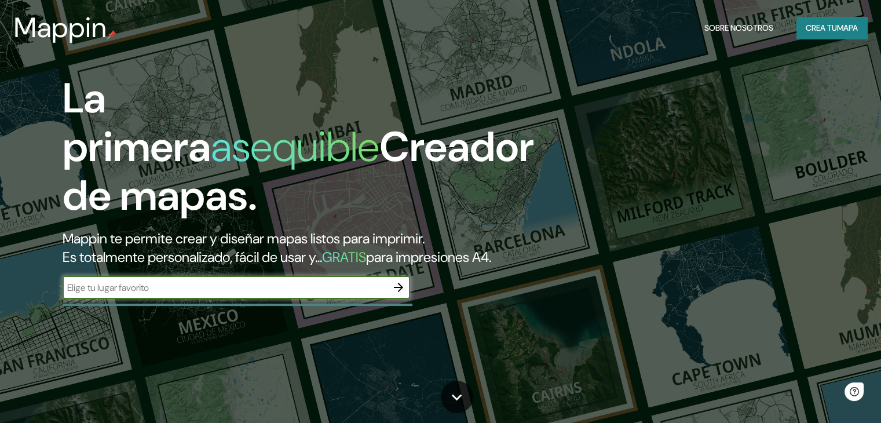
click at [202, 294] on input "text" at bounding box center [225, 287] width 324 height 13
type input "medellin"
click at [335, 294] on input "medellin" at bounding box center [225, 287] width 324 height 13
click at [403, 295] on div at bounding box center [398, 287] width 23 height 23
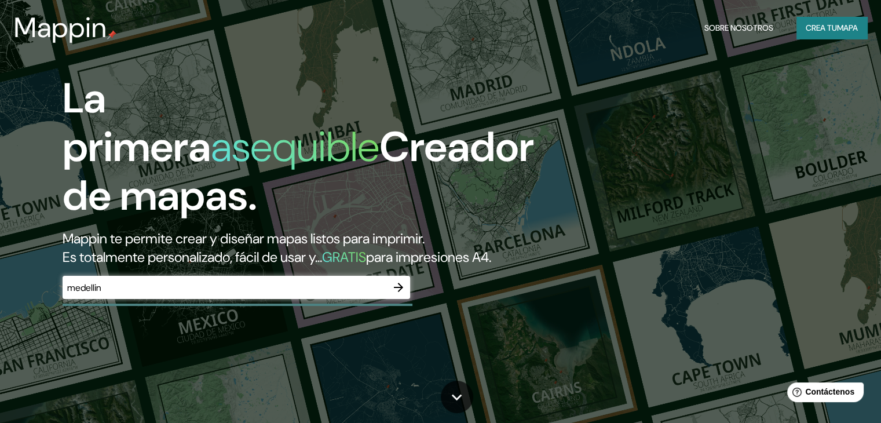
click at [404, 294] on icon "button" at bounding box center [398, 287] width 14 height 14
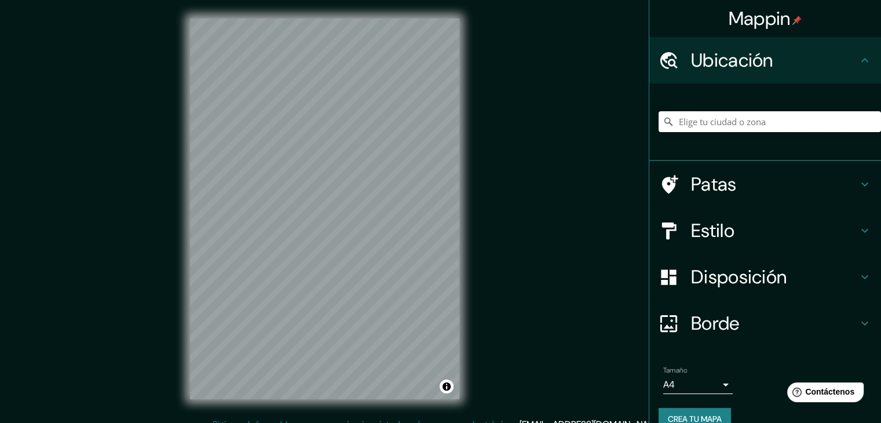
click at [688, 130] on input "Elige tu ciudad o zona" at bounding box center [769, 121] width 222 height 21
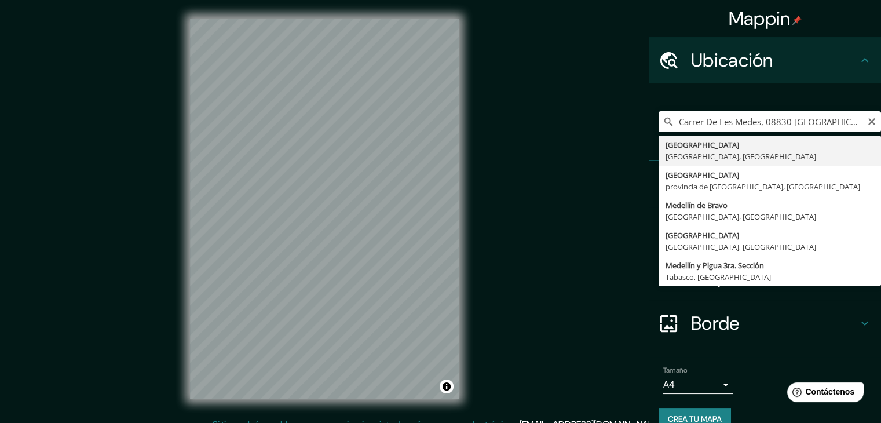
type input "[GEOGRAPHIC_DATA], [GEOGRAPHIC_DATA], [GEOGRAPHIC_DATA]"
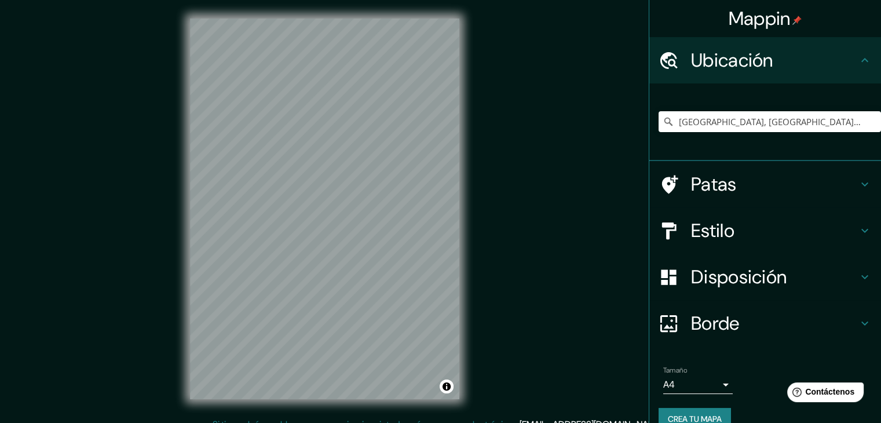
click at [188, 217] on div "© Mapbox © OpenStreetMap Improve this map" at bounding box center [324, 209] width 306 height 418
click at [730, 184] on h4 "Patas" at bounding box center [774, 184] width 167 height 23
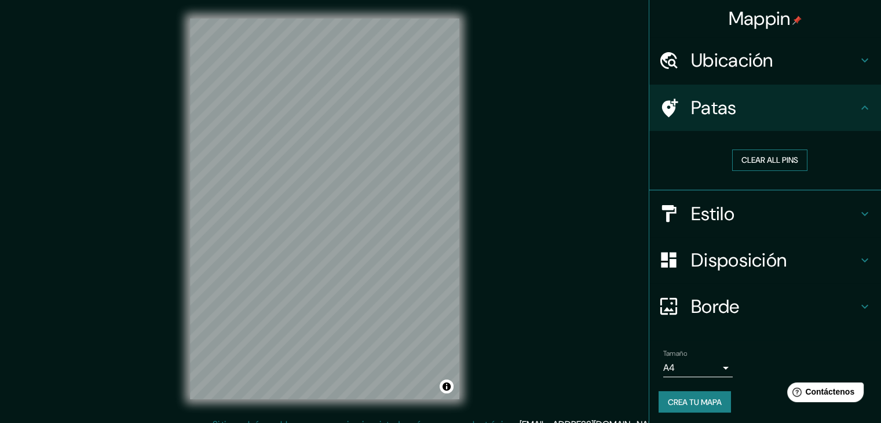
click at [767, 159] on button "Clear all pins" at bounding box center [769, 159] width 75 height 21
click at [764, 163] on button "Clear all pins" at bounding box center [769, 159] width 75 height 21
click at [716, 367] on body "Mappin Ubicación [GEOGRAPHIC_DATA], [GEOGRAPHIC_DATA], [GEOGRAPHIC_DATA] Patas …" at bounding box center [440, 211] width 881 height 423
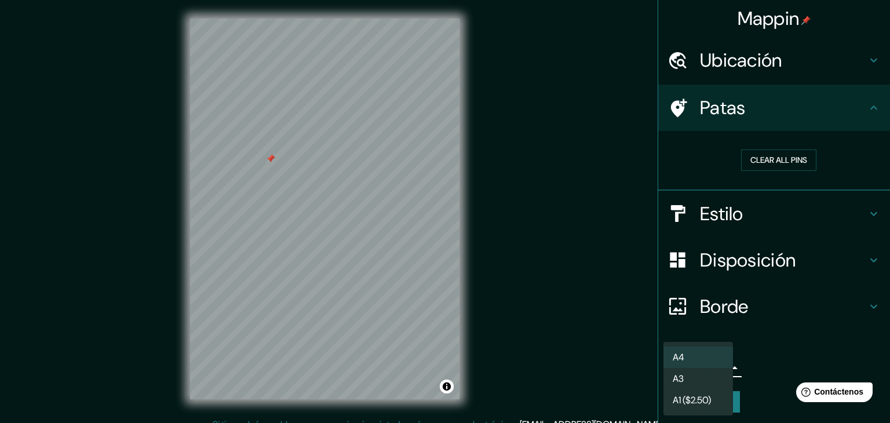
click at [766, 360] on div at bounding box center [445, 211] width 890 height 423
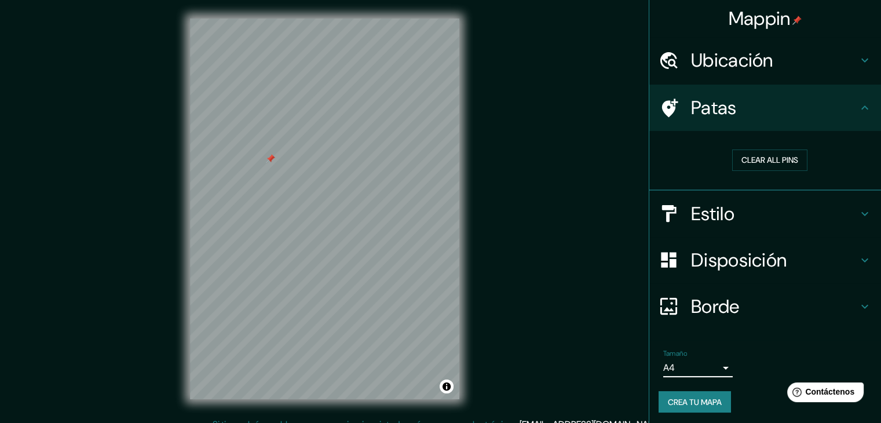
click at [738, 218] on h4 "Estilo" at bounding box center [774, 213] width 167 height 23
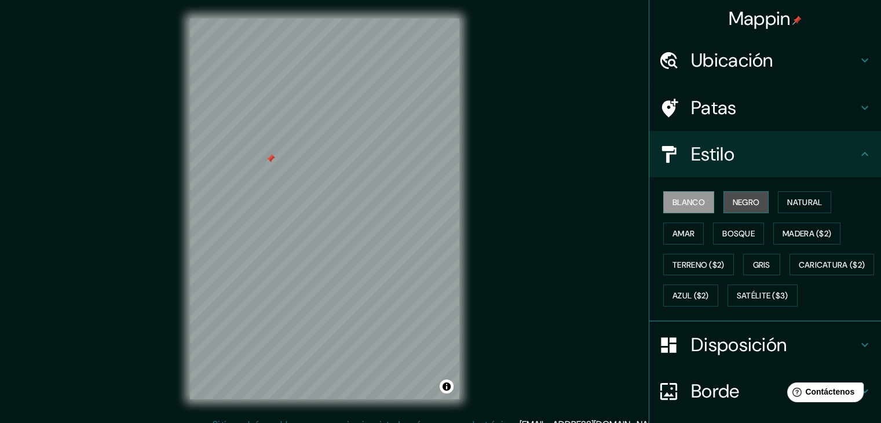
click at [746, 200] on font "Negro" at bounding box center [746, 202] width 27 height 10
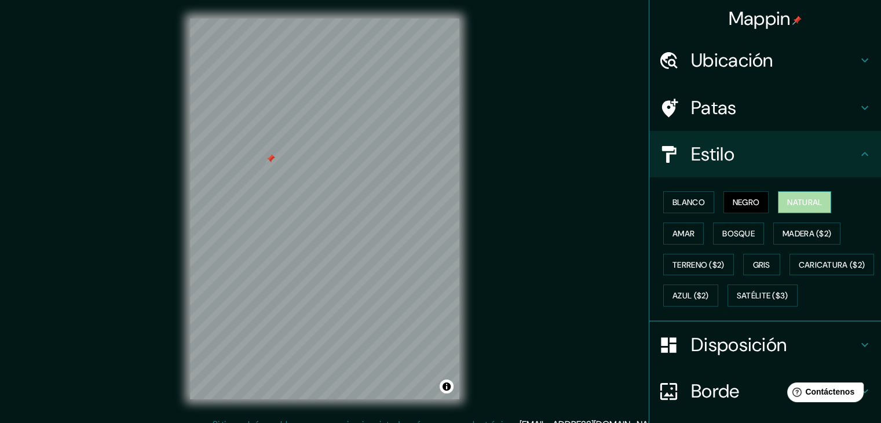
click at [787, 197] on font "Natural" at bounding box center [804, 202] width 35 height 10
click at [672, 234] on font "Amar" at bounding box center [683, 233] width 22 height 10
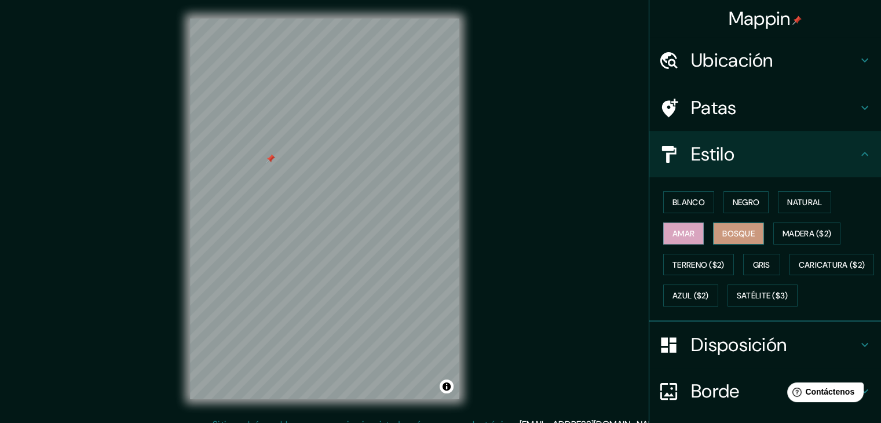
click at [748, 234] on font "Bosque" at bounding box center [738, 233] width 32 height 10
click at [773, 234] on button "Madera ($2)" at bounding box center [806, 233] width 67 height 22
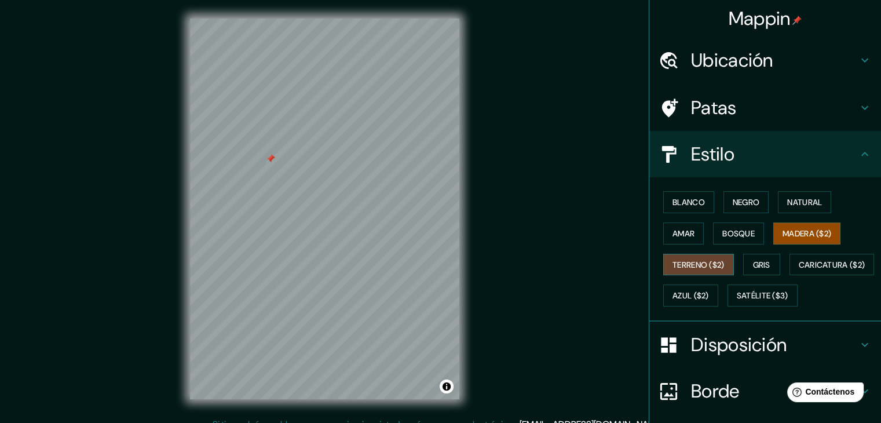
click at [697, 260] on font "Terreno ($2)" at bounding box center [698, 264] width 52 height 10
click at [759, 262] on font "Gris" at bounding box center [761, 264] width 17 height 10
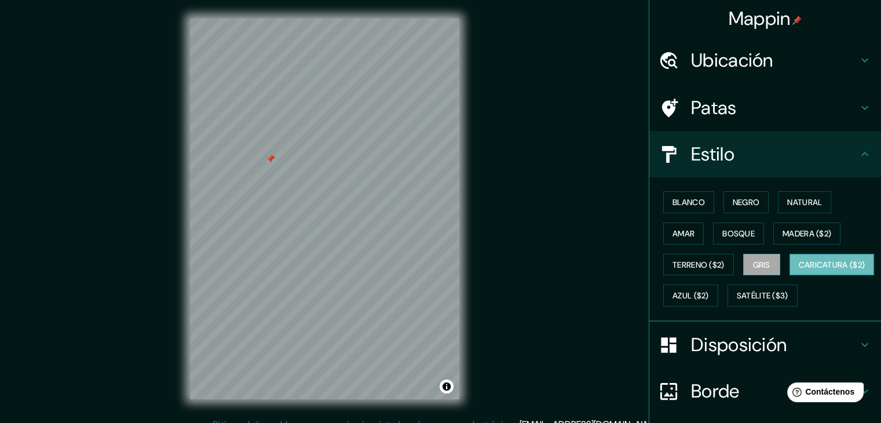
click at [799, 270] on font "Caricatura ($2)" at bounding box center [832, 264] width 67 height 10
click at [718, 302] on button "Azul ($2)" at bounding box center [690, 295] width 55 height 22
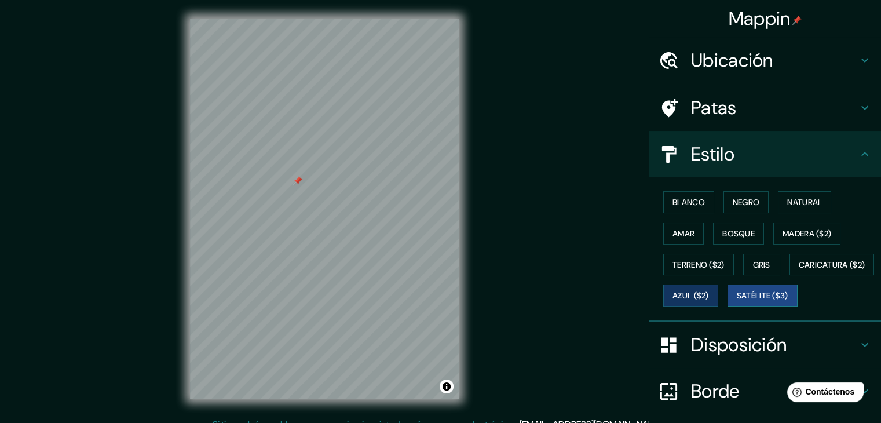
click at [688, 311] on div "Blanco Negro Natural [PERSON_NAME] ($2) Terreno ($2) Gris Caricatura ($2) Azul …" at bounding box center [769, 248] width 222 height 125
click at [737, 301] on font "Satélite ($3)" at bounding box center [763, 296] width 52 height 10
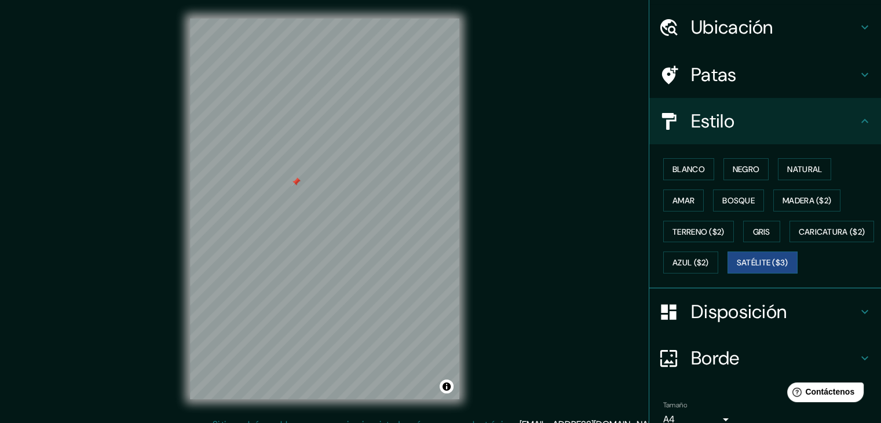
scroll to position [117, 0]
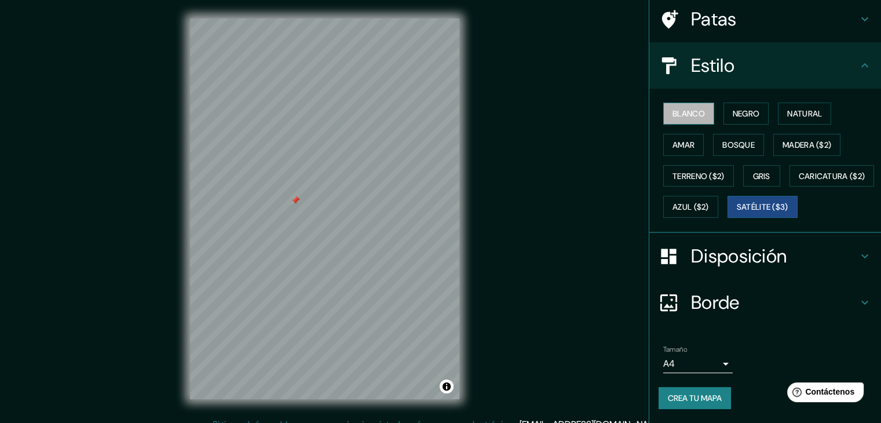
click at [695, 108] on font "Blanco" at bounding box center [688, 113] width 32 height 10
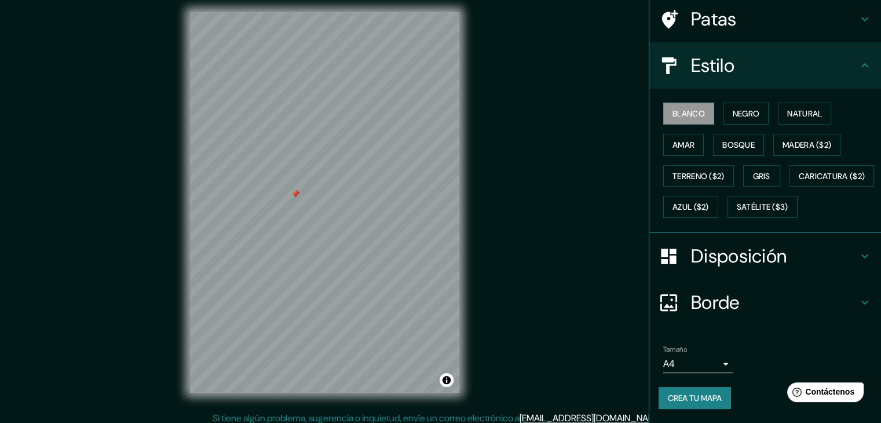
scroll to position [13, 0]
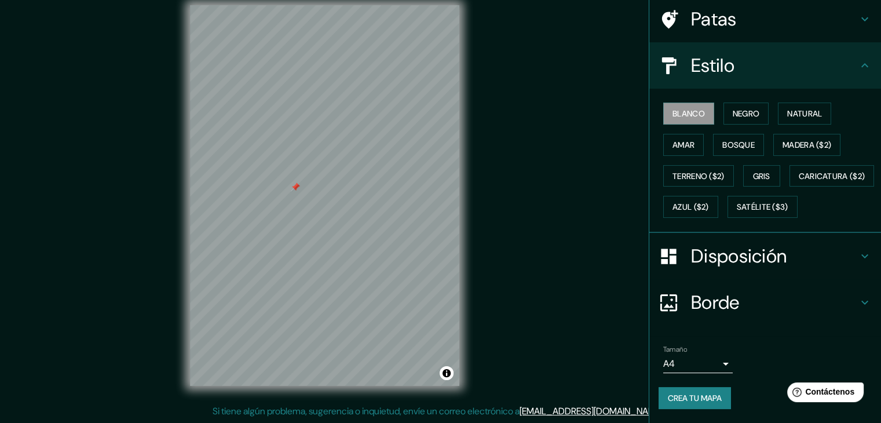
click at [737, 295] on h4 "Borde" at bounding box center [774, 302] width 167 height 23
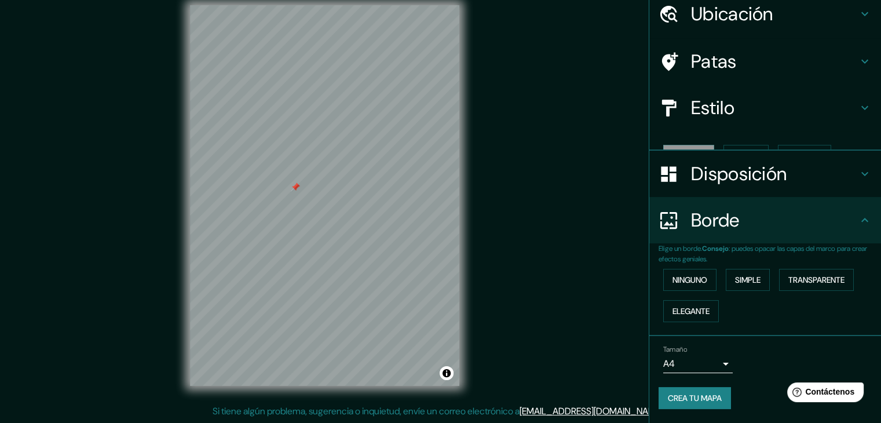
scroll to position [26, 0]
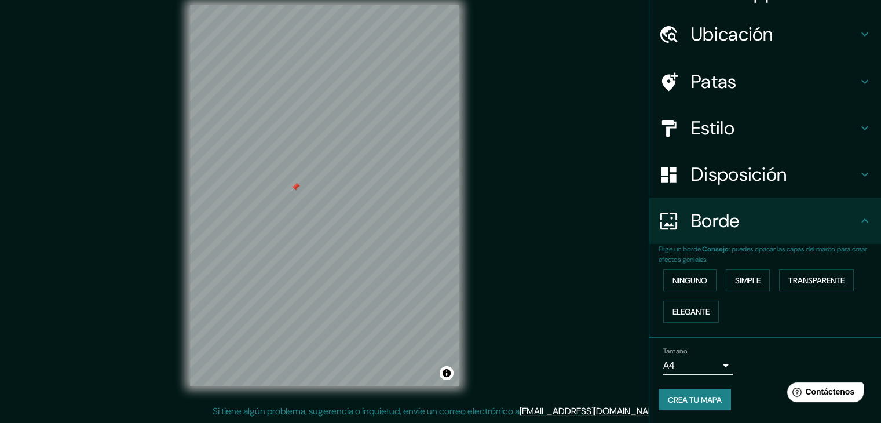
click at [726, 122] on font "Estilo" at bounding box center [712, 128] width 43 height 24
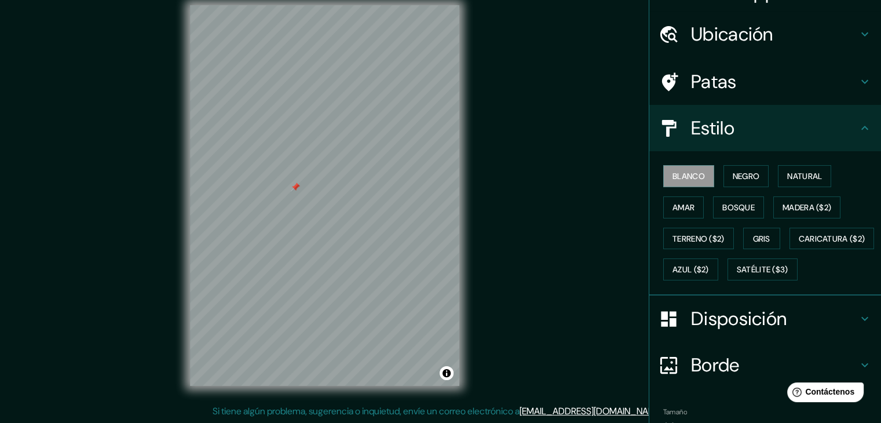
click at [753, 331] on font "Disposición" at bounding box center [739, 318] width 96 height 24
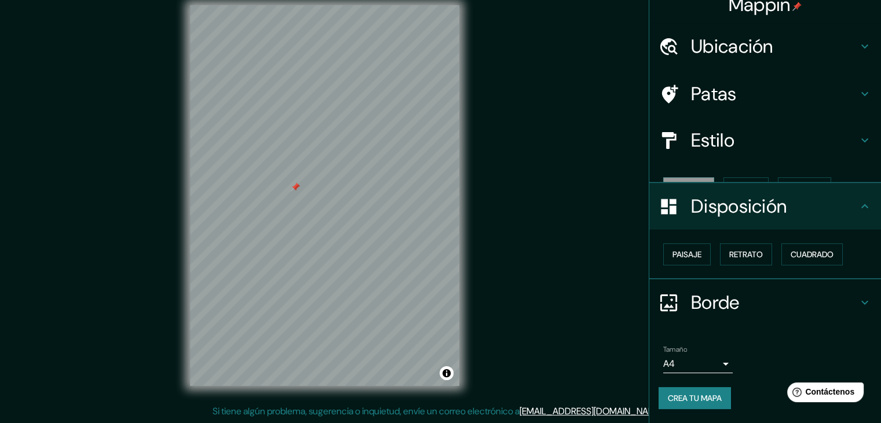
scroll to position [0, 0]
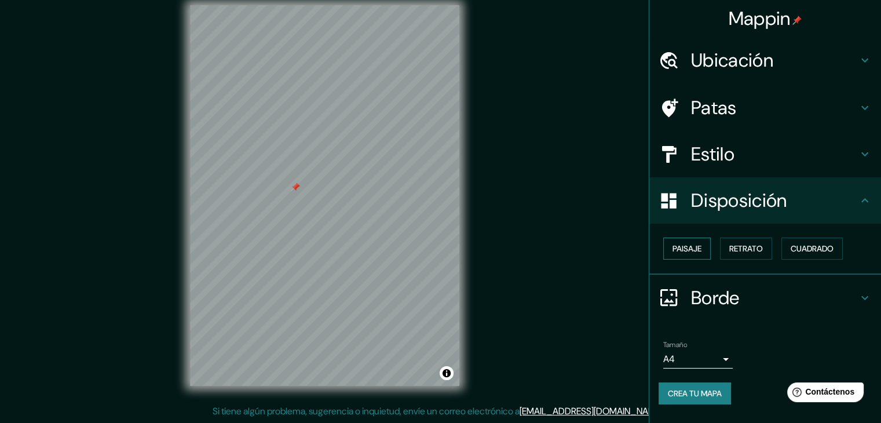
click at [682, 248] on font "Paisaje" at bounding box center [686, 248] width 29 height 10
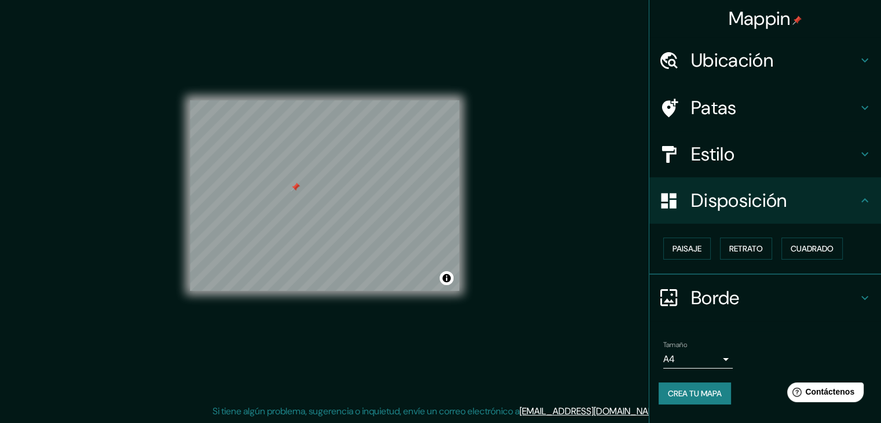
click at [748, 259] on div "Paisaje Retrato Cuadrado" at bounding box center [769, 248] width 222 height 31
click at [759, 251] on font "Retrato" at bounding box center [746, 248] width 34 height 10
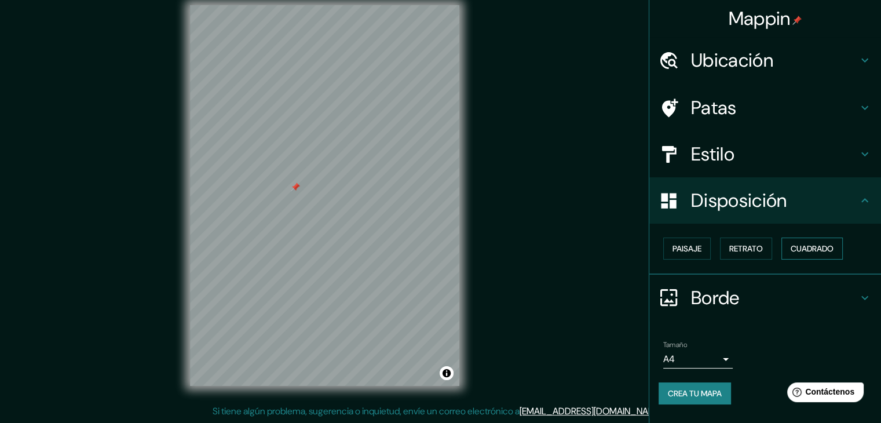
click at [828, 257] on button "Cuadrado" at bounding box center [811, 248] width 61 height 22
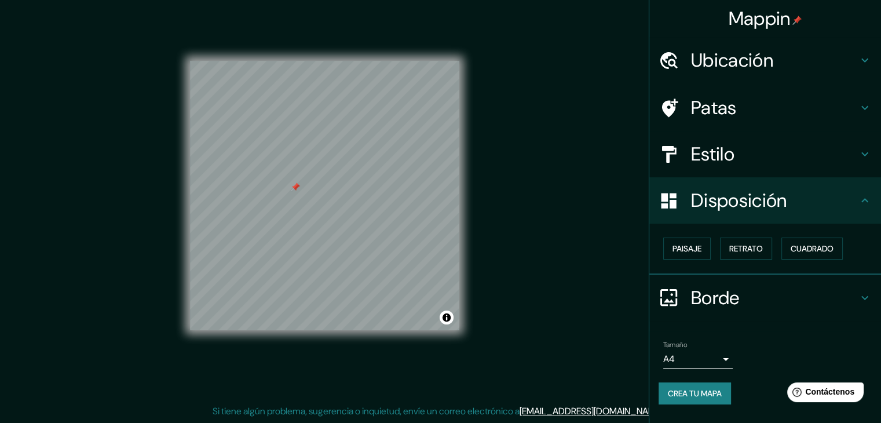
click at [744, 134] on div "Estilo" at bounding box center [765, 154] width 232 height 46
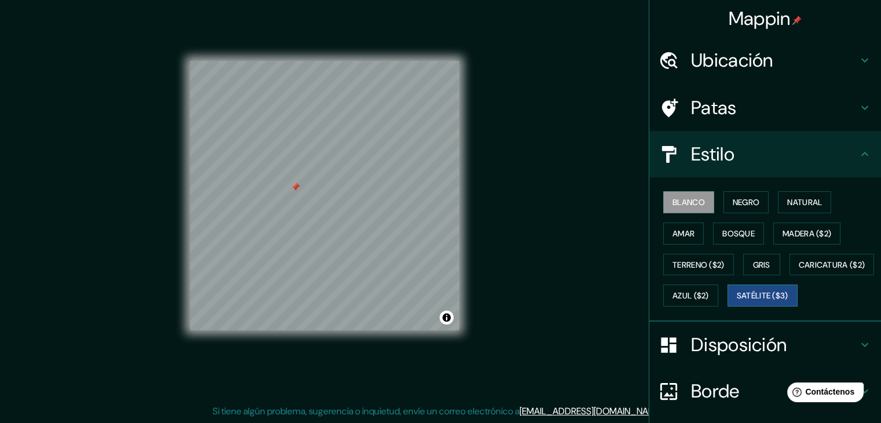
click at [737, 301] on font "Satélite ($3)" at bounding box center [763, 296] width 52 height 10
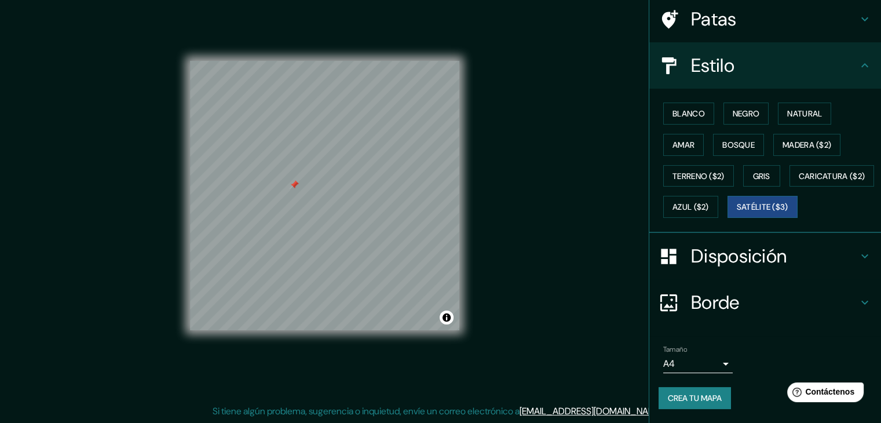
scroll to position [117, 0]
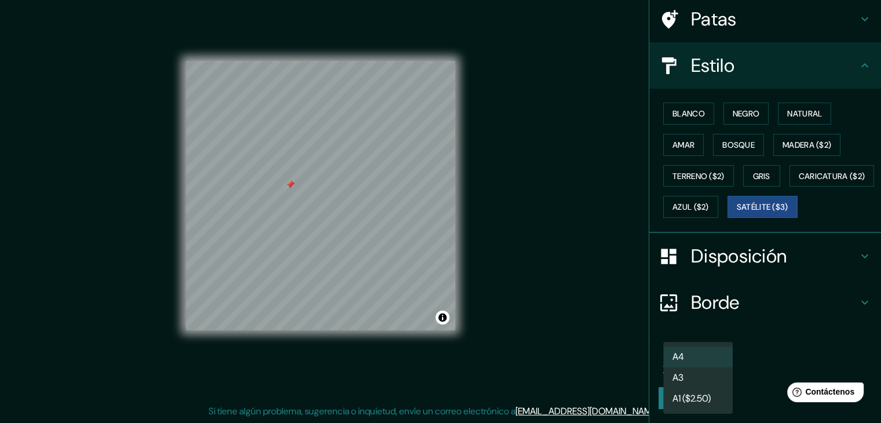
click at [709, 363] on body "Mappin Ubicación [GEOGRAPHIC_DATA], [GEOGRAPHIC_DATA], [GEOGRAPHIC_DATA] Patas …" at bounding box center [440, 198] width 881 height 423
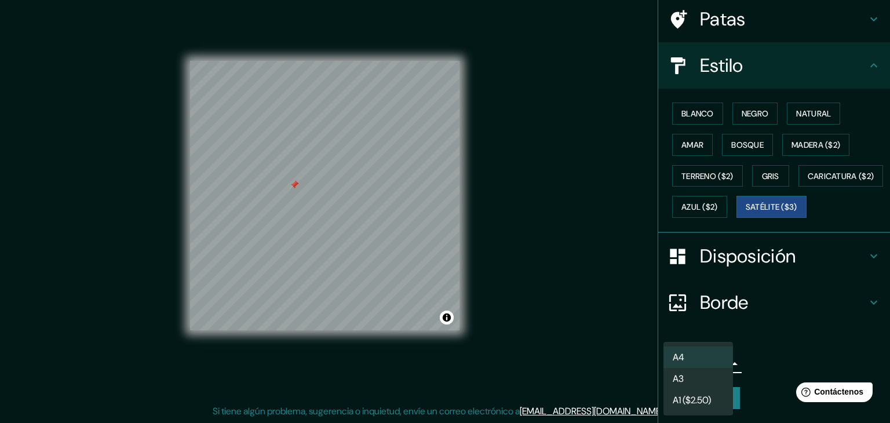
drag, startPoint x: 778, startPoint y: 365, endPoint x: 753, endPoint y: 381, distance: 29.9
click at [779, 365] on div at bounding box center [445, 211] width 890 height 423
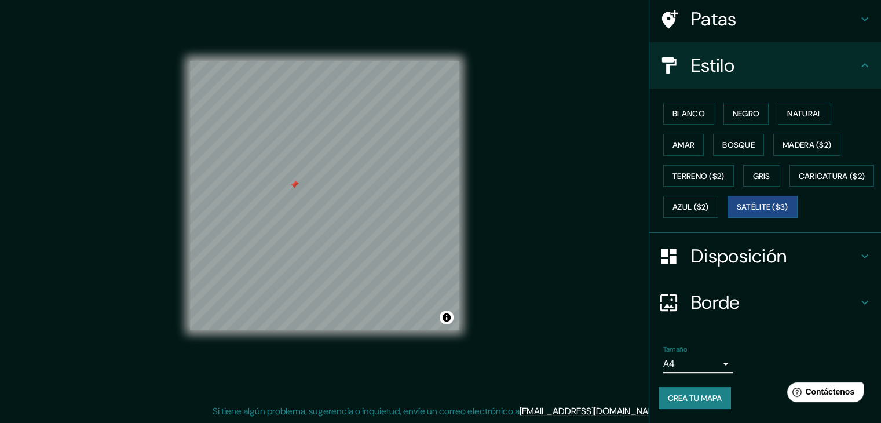
click at [716, 399] on button "Crea tu mapa" at bounding box center [694, 398] width 72 height 22
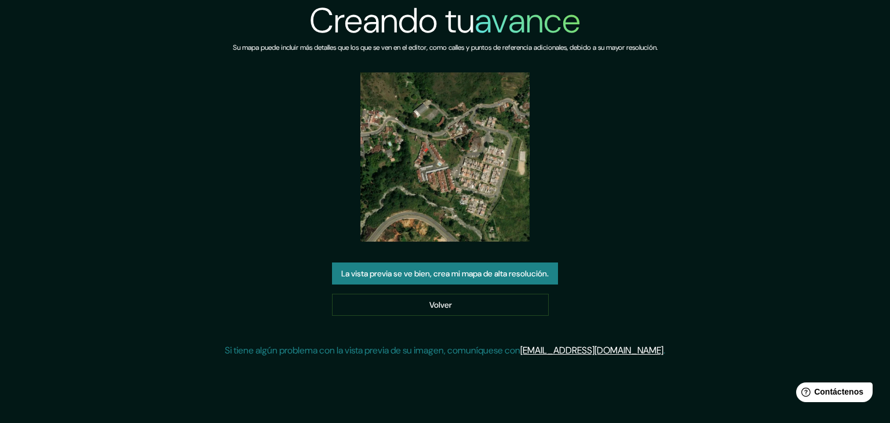
click at [431, 178] on img at bounding box center [444, 156] width 169 height 169
click at [447, 170] on img at bounding box center [444, 156] width 169 height 169
click at [530, 277] on font "La vista previa se ve bien, crea mi mapa de alta resolución." at bounding box center [444, 273] width 207 height 10
